Goal: Browse casually: Explore the website without a specific task or goal

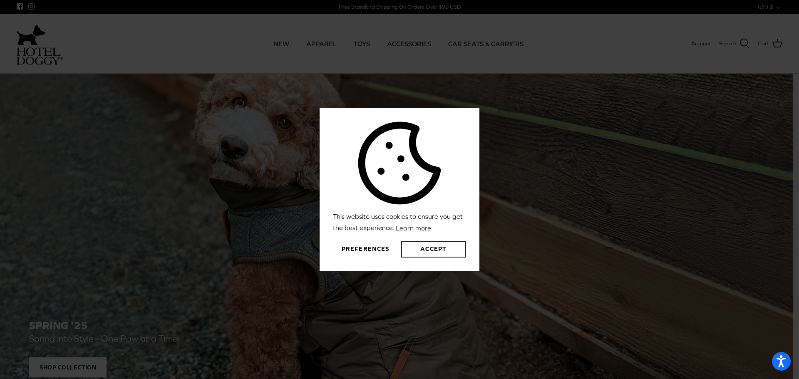
click at [422, 251] on button "Accept" at bounding box center [433, 249] width 65 height 17
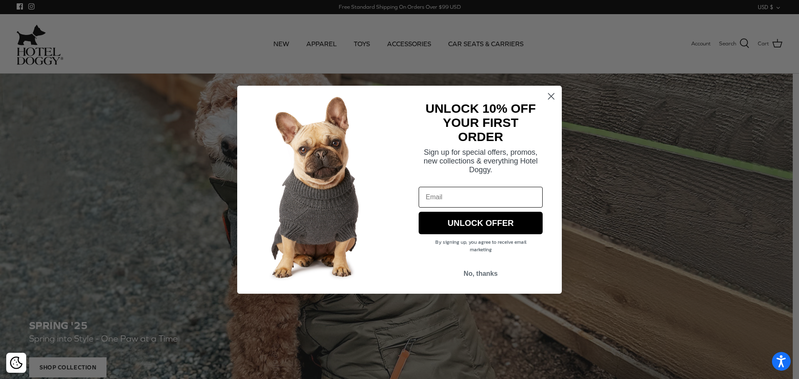
click at [546, 95] on circle "Close dialog" at bounding box center [551, 96] width 14 height 14
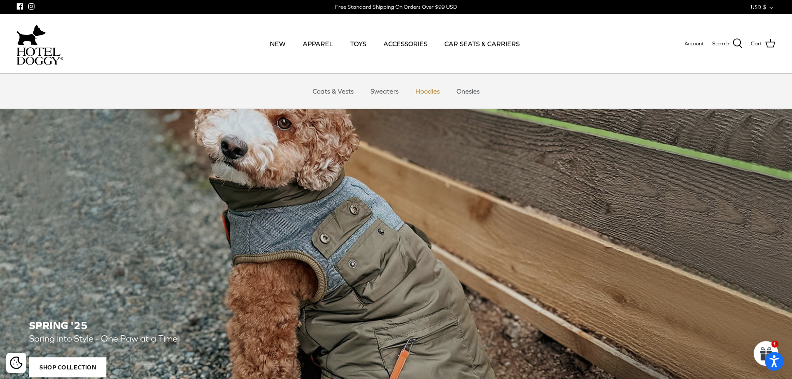
click at [427, 93] on link "Hoodies" at bounding box center [428, 91] width 40 height 25
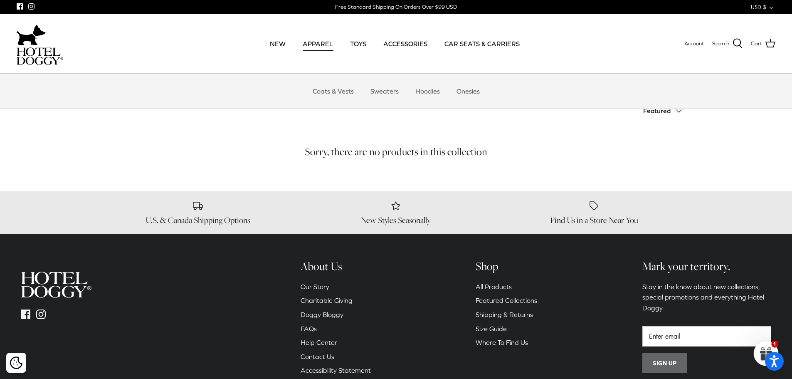
click at [330, 47] on link "APPAREL" at bounding box center [317, 44] width 45 height 28
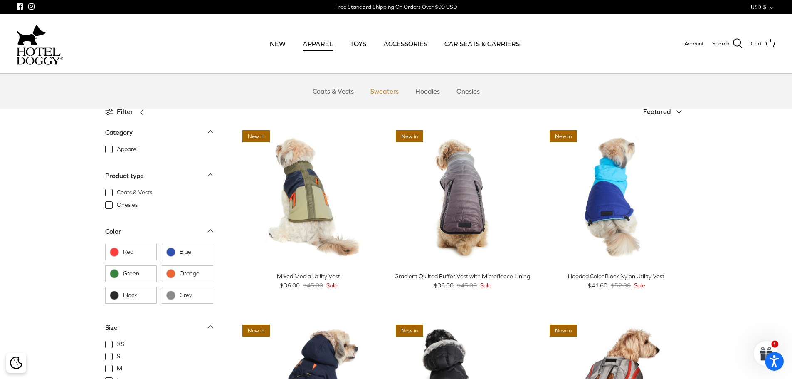
click at [388, 90] on link "Sweaters" at bounding box center [384, 91] width 43 height 25
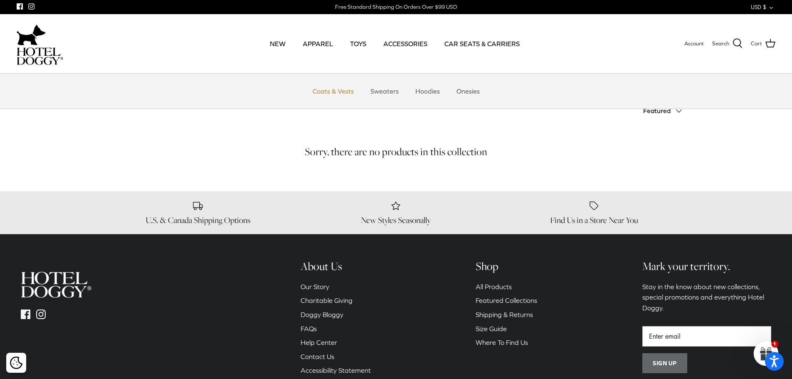
click at [325, 87] on link "Coats & Vests" at bounding box center [333, 91] width 56 height 25
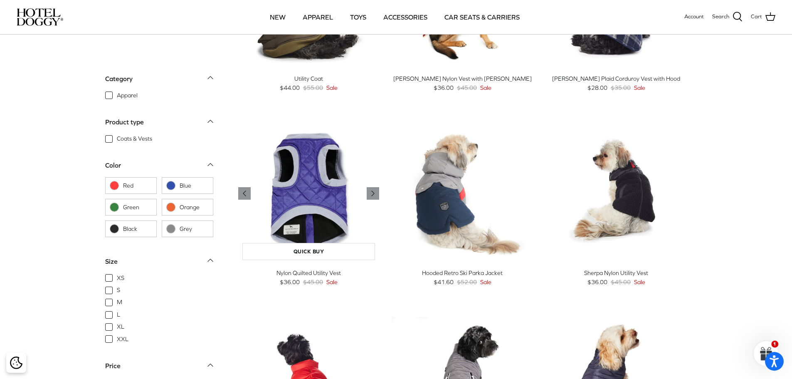
scroll to position [416, 0]
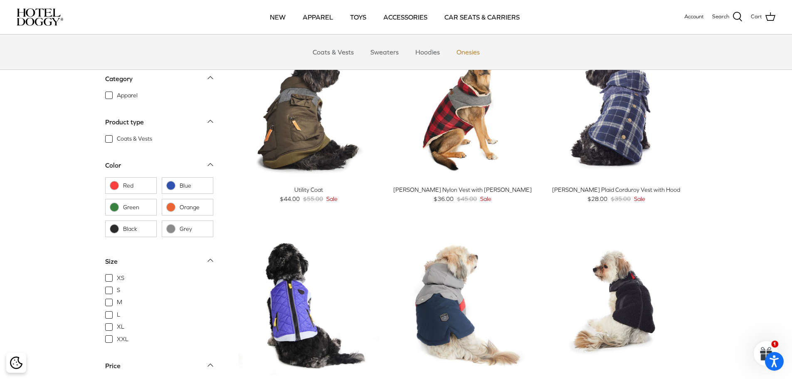
click at [462, 56] on link "Onesies" at bounding box center [468, 52] width 38 height 25
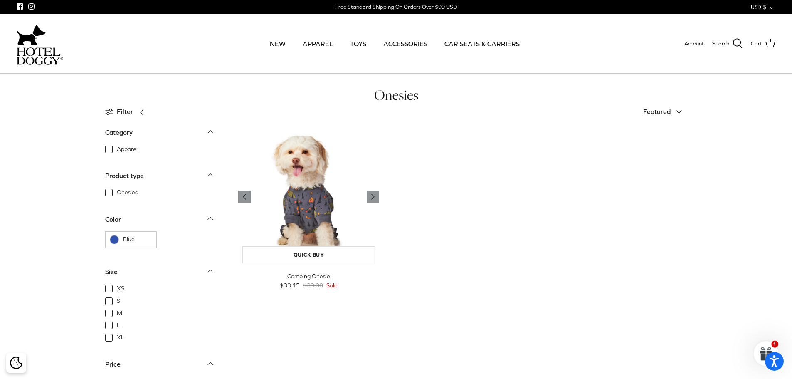
click at [290, 220] on img "Camping Onesie" at bounding box center [308, 196] width 141 height 141
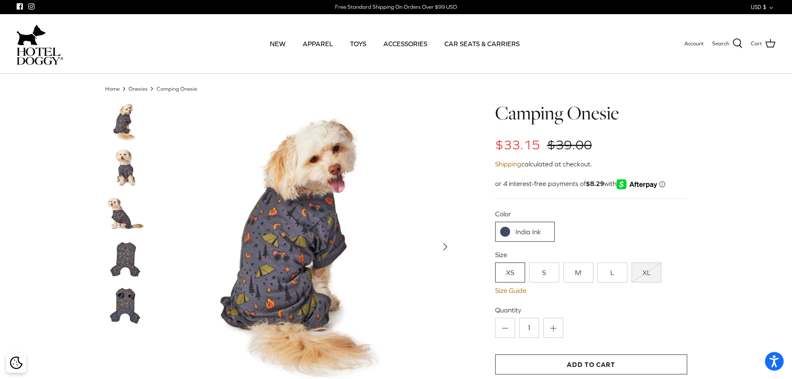
click at [132, 173] on img at bounding box center [126, 168] width 42 height 42
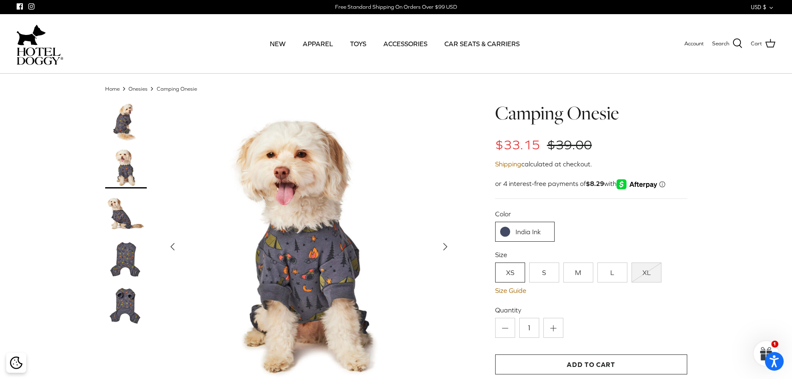
click at [119, 299] on img at bounding box center [126, 305] width 42 height 42
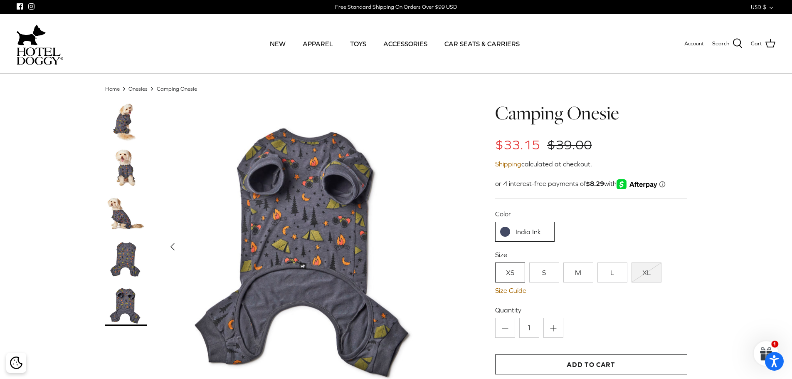
click at [40, 49] on img at bounding box center [40, 55] width 47 height 17
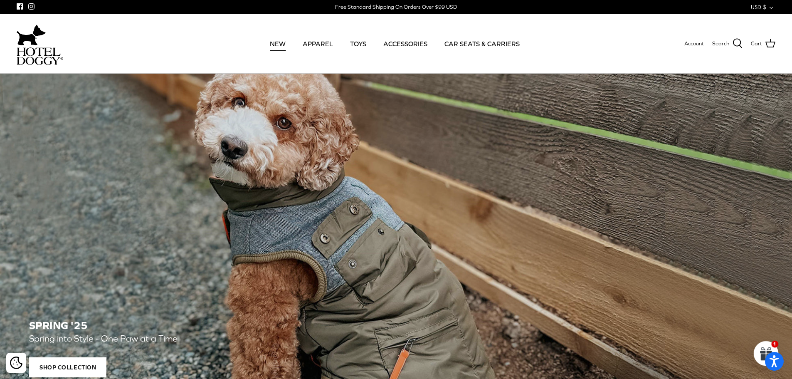
click at [273, 47] on link "NEW" at bounding box center [277, 44] width 31 height 28
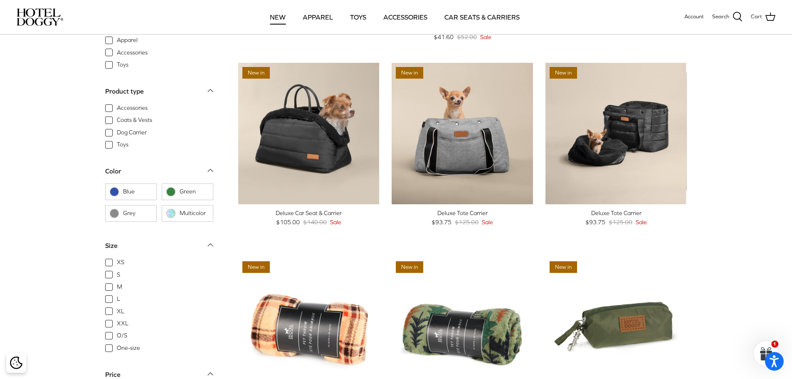
scroll to position [915, 0]
